Goal: Information Seeking & Learning: Learn about a topic

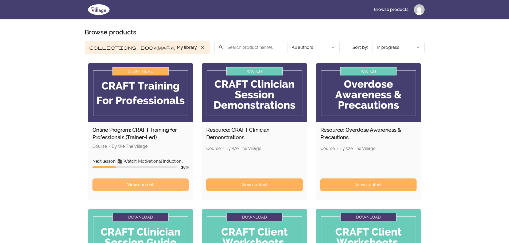
click at [127, 183] on span "View content" at bounding box center [140, 185] width 26 height 6
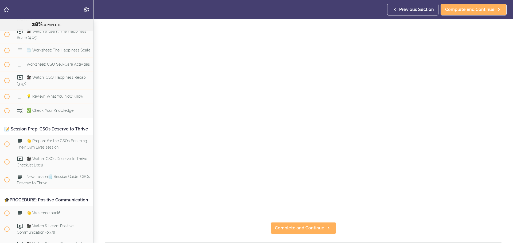
scroll to position [53, 0]
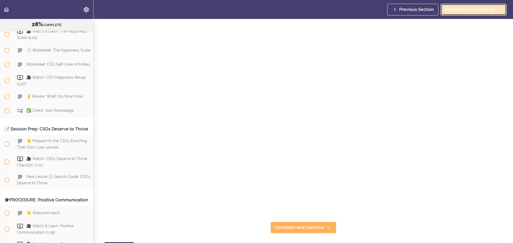
click at [466, 10] on span "Complete and Continue" at bounding box center [469, 9] width 49 height 6
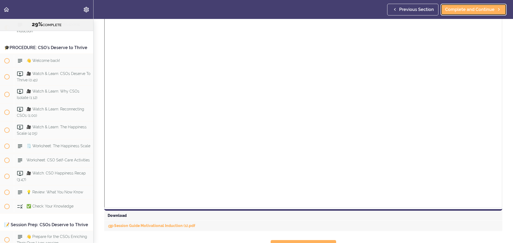
scroll to position [107, 0]
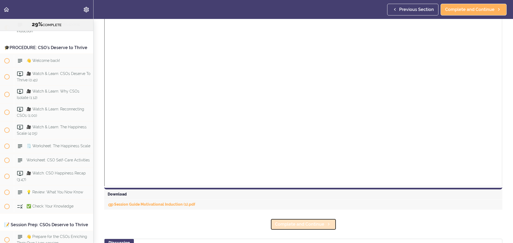
click at [311, 228] on span "Complete and Continue" at bounding box center [299, 225] width 49 height 6
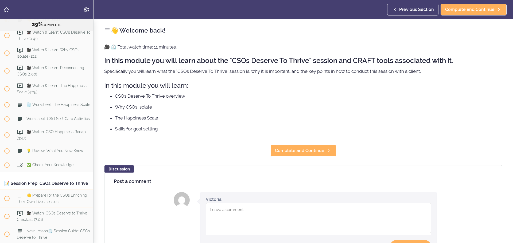
scroll to position [1106, 0]
click at [302, 150] on span "Complete and Continue" at bounding box center [299, 151] width 49 height 6
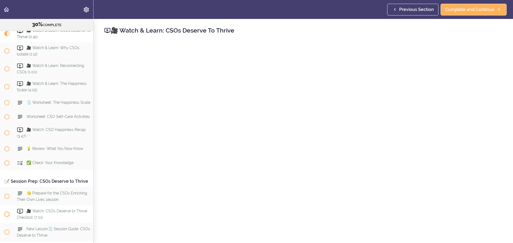
scroll to position [1093, 0]
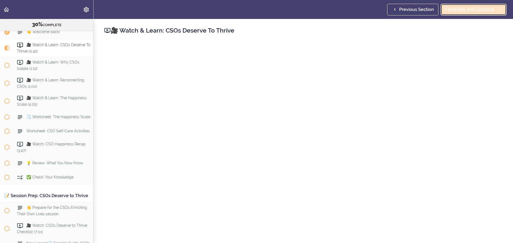
click at [480, 6] on span "Complete and Continue" at bounding box center [469, 9] width 49 height 6
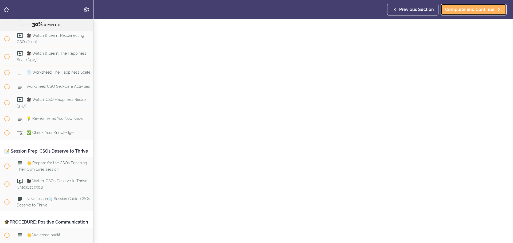
scroll to position [27, 0]
click at [469, 12] on span "Complete and Continue" at bounding box center [469, 9] width 49 height 6
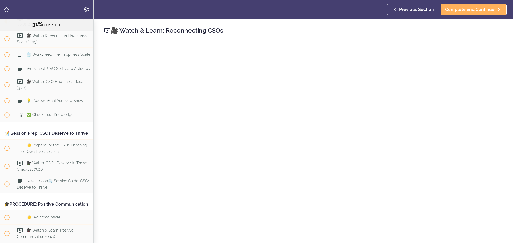
scroll to position [27, 0]
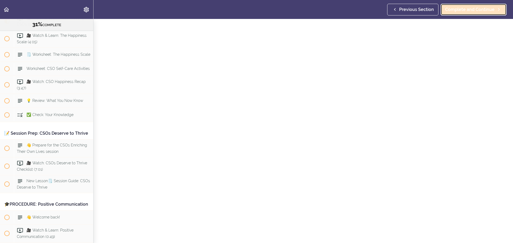
click at [484, 11] on span "Complete and Continue" at bounding box center [469, 9] width 49 height 6
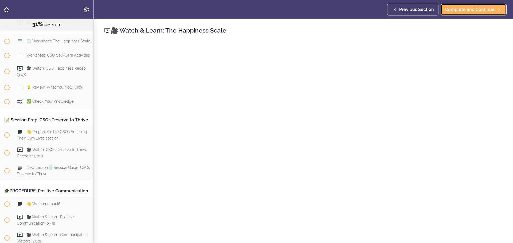
scroll to position [1174, 0]
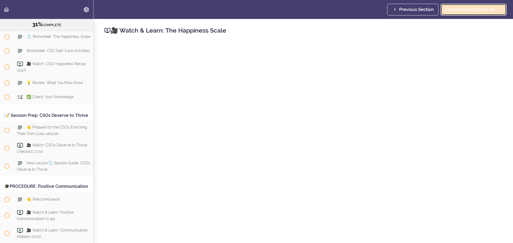
click at [480, 10] on span "Complete and Continue" at bounding box center [469, 9] width 49 height 6
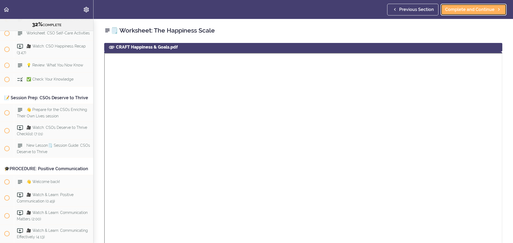
scroll to position [1192, 0]
click at [452, 11] on span "Complete and Continue" at bounding box center [469, 9] width 49 height 6
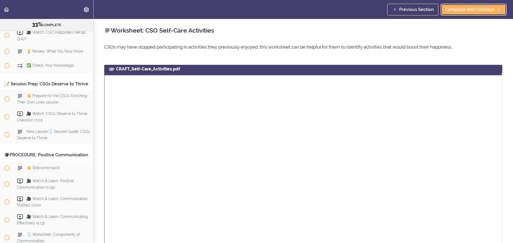
scroll to position [1210, 0]
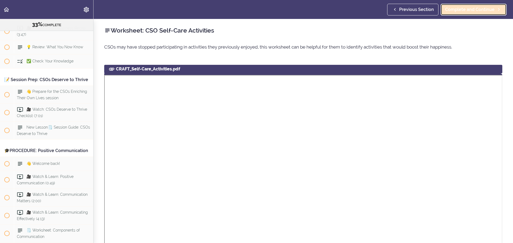
click at [472, 10] on span "Complete and Continue" at bounding box center [469, 9] width 49 height 6
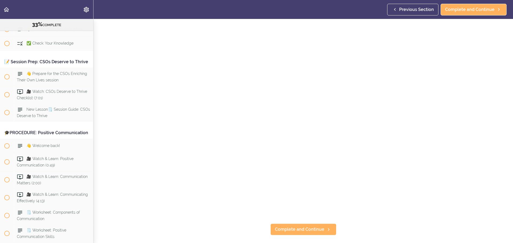
scroll to position [53, 0]
click at [302, 232] on section "Online Program: CRAFT Training for Professionals (Trainer-Led) 33% COMPLETE 📜In…" at bounding box center [256, 131] width 513 height 224
click at [303, 226] on span "Complete and Continue" at bounding box center [299, 228] width 49 height 6
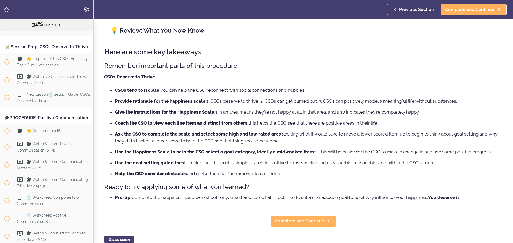
scroll to position [1245, 0]
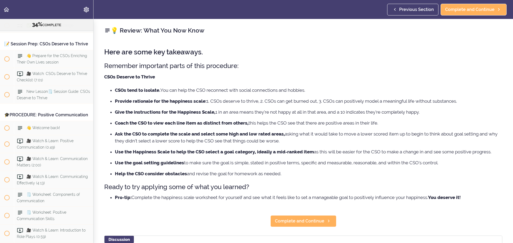
click at [284, 213] on div "💡 Review: What You Now Know Here are some key takeaways. Remember important par…" at bounding box center [303, 131] width 419 height 224
click at [292, 222] on span "Complete and Continue" at bounding box center [299, 221] width 49 height 6
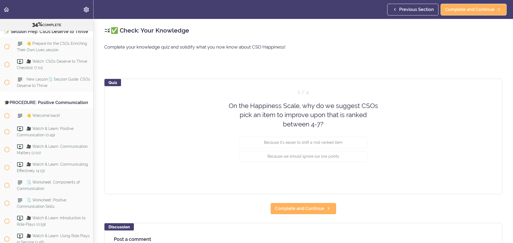
scroll to position [1260, 0]
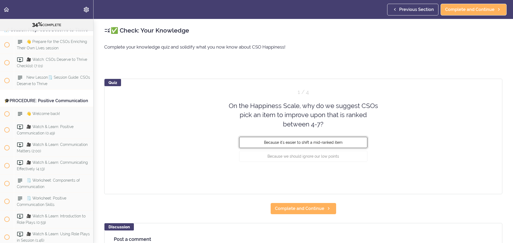
click at [273, 143] on span "Because it's easier to shift a mid-ranked item" at bounding box center [303, 143] width 79 height 4
click at [357, 177] on button "Check" at bounding box center [356, 176] width 21 height 7
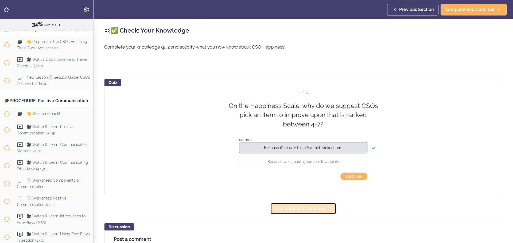
click at [312, 210] on span "Complete and Continue" at bounding box center [299, 209] width 49 height 6
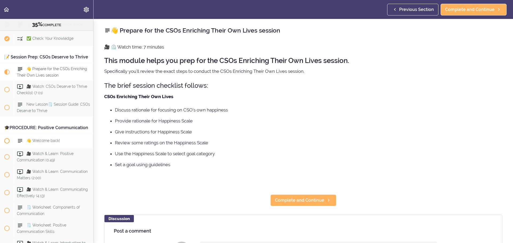
scroll to position [1217, 0]
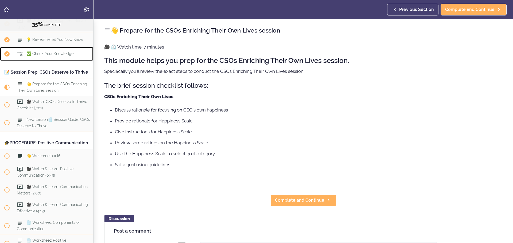
click at [58, 56] on span "✅ Check: Your Knowledge" at bounding box center [49, 54] width 47 height 4
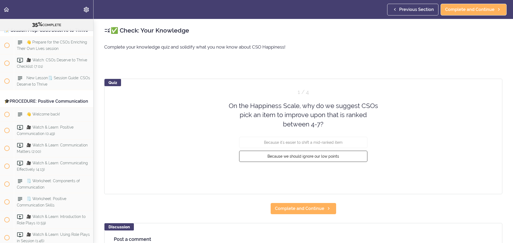
scroll to position [1260, 0]
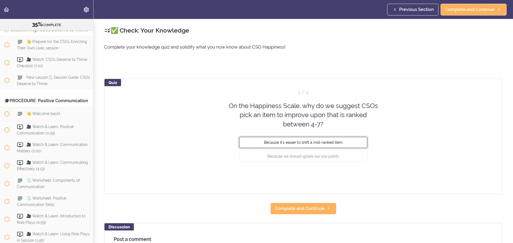
click at [321, 143] on span "Because it's easier to shift a mid-ranked item" at bounding box center [303, 143] width 79 height 4
click at [351, 180] on button "Check" at bounding box center [356, 176] width 21 height 7
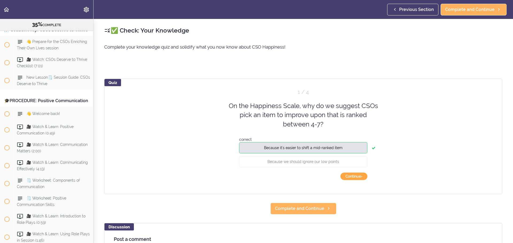
click at [353, 178] on button "Continue ›" at bounding box center [353, 176] width 27 height 7
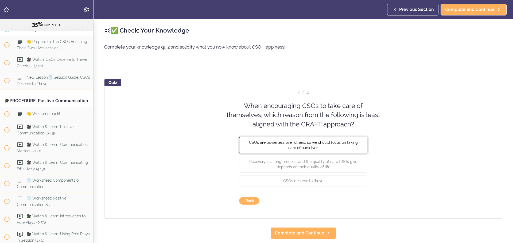
click at [275, 142] on span "CSOs are powerless over others, so we should focus on taking care of ourselves" at bounding box center [303, 146] width 109 height 10
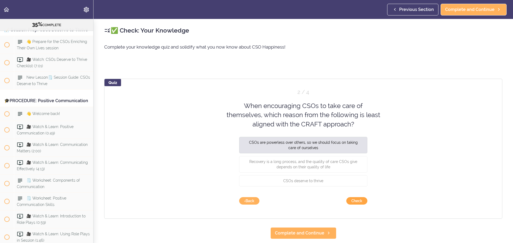
click at [356, 201] on button "Check" at bounding box center [356, 200] width 21 height 7
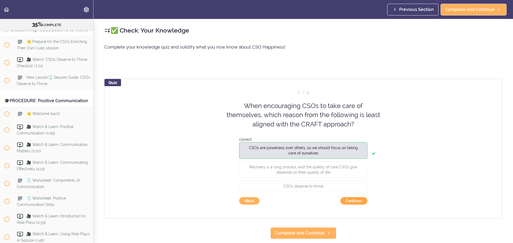
click at [356, 202] on button "Continue ›" at bounding box center [353, 200] width 27 height 7
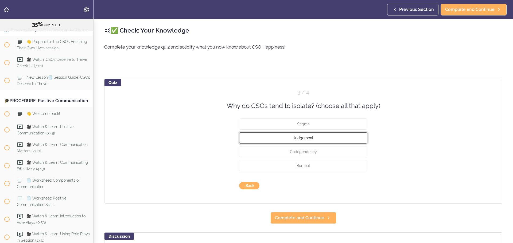
click at [271, 136] on button "Judgement" at bounding box center [303, 138] width 128 height 11
click at [361, 188] on button "Check" at bounding box center [356, 185] width 21 height 7
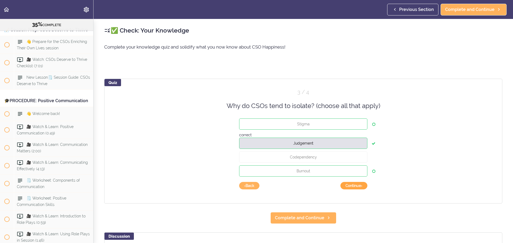
click at [349, 188] on button "Continue ›" at bounding box center [353, 185] width 27 height 7
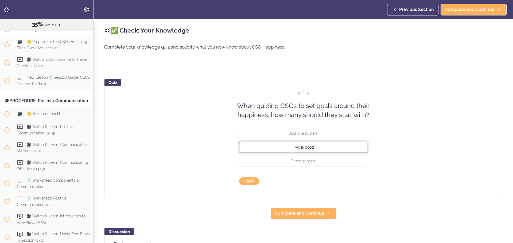
click at [332, 148] on button "Two is good" at bounding box center [303, 147] width 128 height 11
click at [359, 182] on button "Check" at bounding box center [356, 181] width 21 height 7
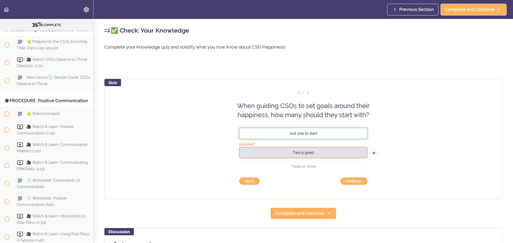
click at [329, 134] on button "Just one to start" at bounding box center [303, 133] width 128 height 11
click at [348, 180] on button "Continue ›" at bounding box center [353, 181] width 27 height 7
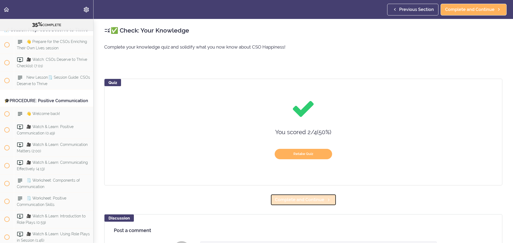
click at [314, 200] on span "Complete and Continue" at bounding box center [299, 200] width 49 height 6
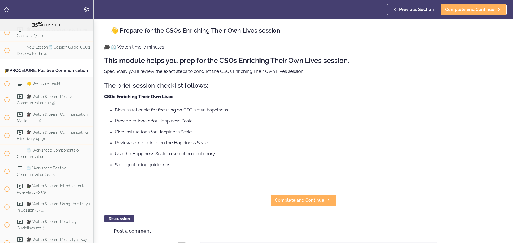
scroll to position [1297, 0]
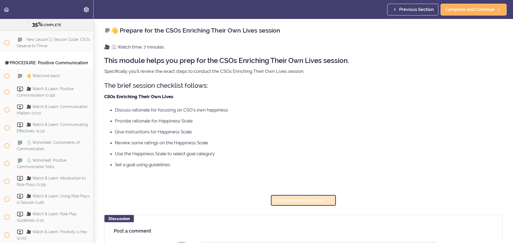
click at [314, 199] on span "Complete and Continue" at bounding box center [299, 200] width 49 height 6
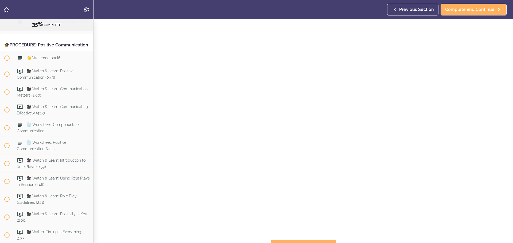
scroll to position [53, 0]
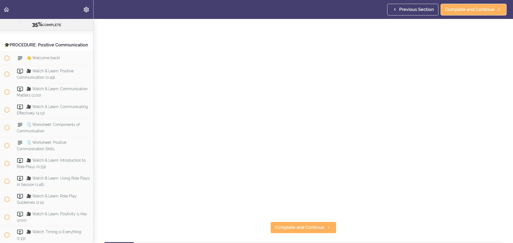
click at [502, 178] on div "🎥 Watch: CSOs Deserve to Thrive Checklist Complete and Continue Discussion Post…" at bounding box center [303, 78] width 419 height 224
click at [314, 226] on span "Complete and Continue" at bounding box center [299, 228] width 49 height 6
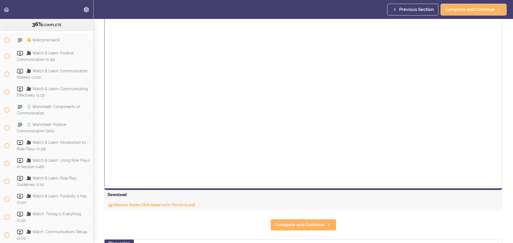
scroll to position [107, 0]
click at [318, 225] on span "Complete and Continue" at bounding box center [299, 225] width 49 height 6
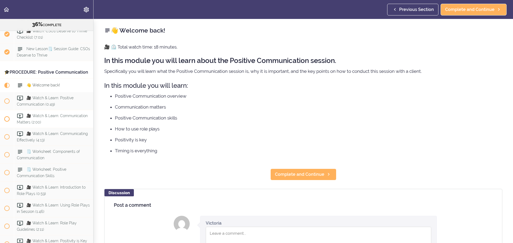
scroll to position [1268, 0]
